Goal: Task Accomplishment & Management: Manage account settings

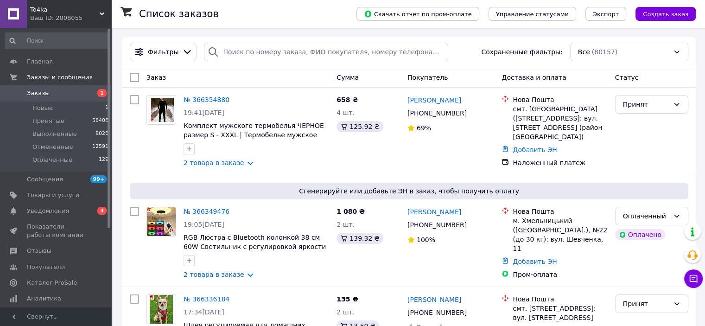
click at [100, 9] on div "To4ka Ваш ID: 2008055" at bounding box center [69, 14] width 84 height 28
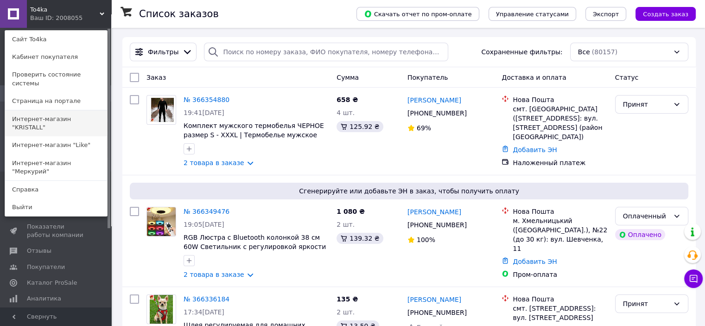
click at [98, 110] on link "Интернет-магазин "KRISTALL"" at bounding box center [56, 123] width 102 height 26
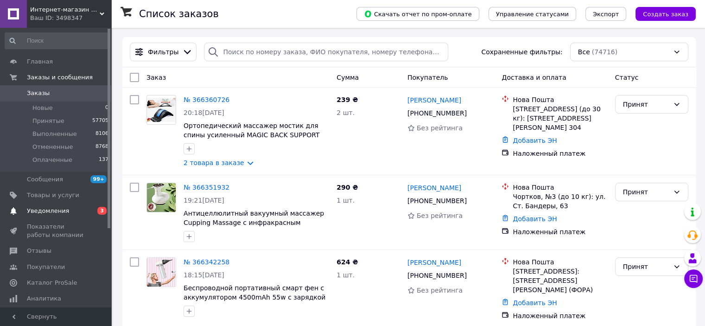
click at [43, 213] on span "Уведомления" at bounding box center [48, 211] width 42 height 8
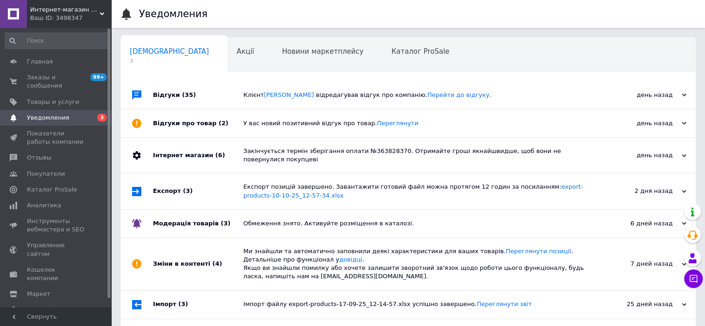
click at [102, 7] on div "Интернет-магазин "KRISTALL" Ваш ID: 3498347" at bounding box center [69, 14] width 84 height 28
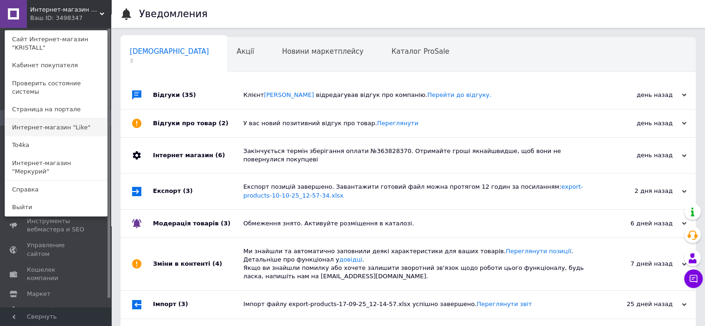
click at [72, 122] on link "Интернет-магазин "Like"" at bounding box center [56, 128] width 102 height 18
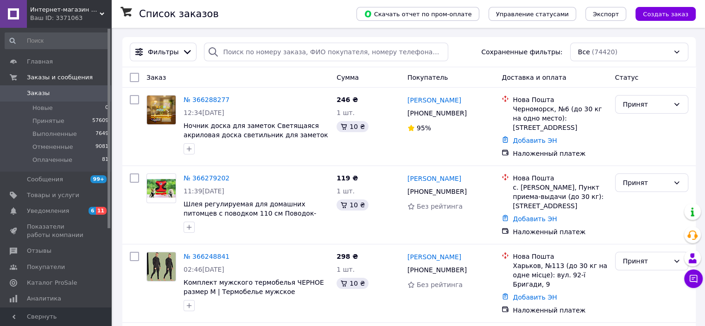
click at [105, 12] on div "Интернет-магазин "Like" Ваш ID: 3371063" at bounding box center [69, 14] width 84 height 28
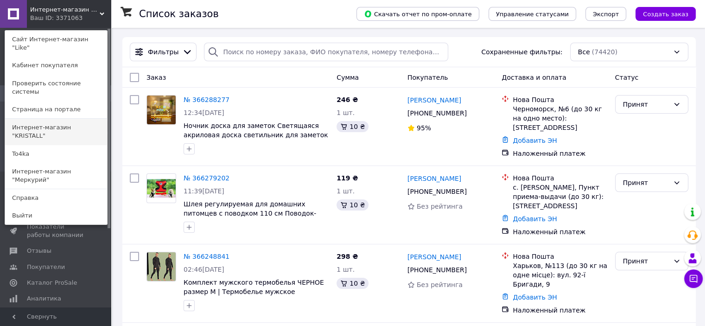
click at [88, 119] on link "Интернет-магазин "KRISTALL"" at bounding box center [56, 132] width 102 height 26
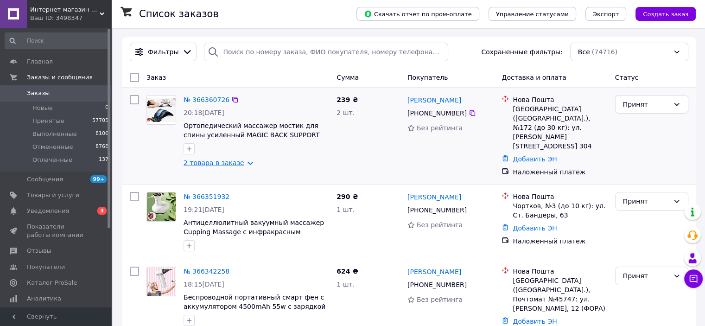
click at [234, 163] on link "2 товара в заказе" at bounding box center [213, 162] width 61 height 7
